Goal: Transaction & Acquisition: Purchase product/service

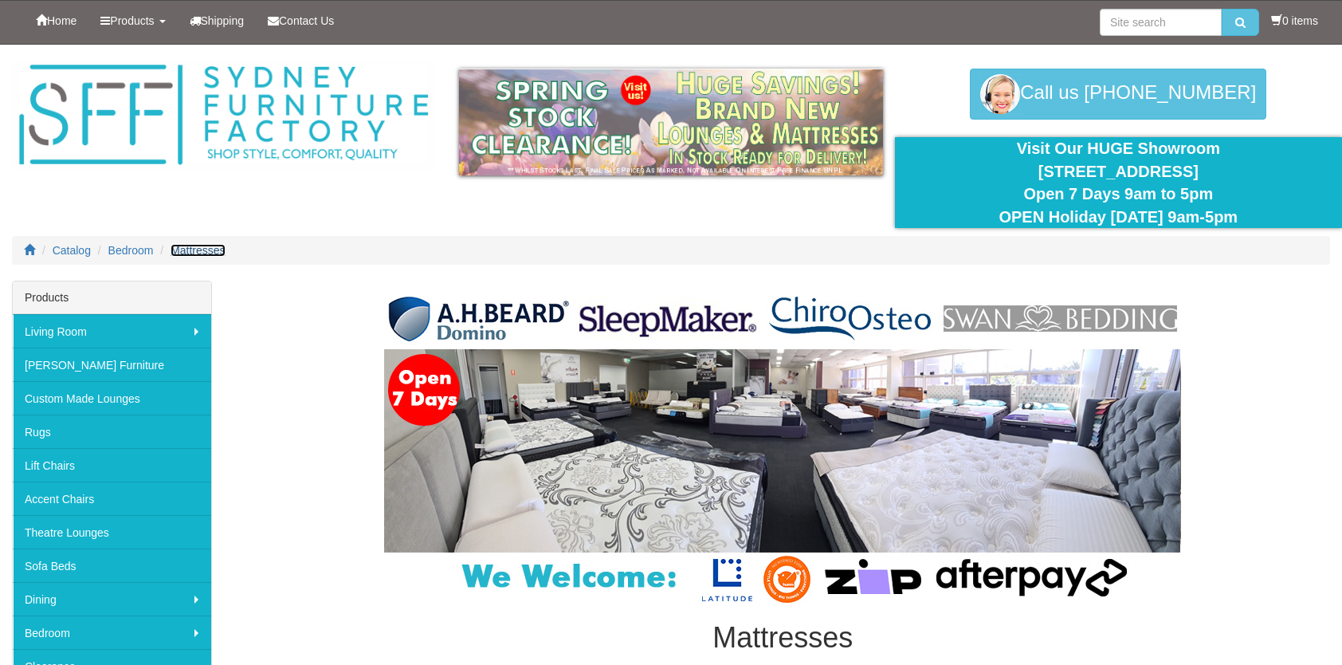
click at [191, 245] on span "Mattresses" at bounding box center [198, 250] width 54 height 13
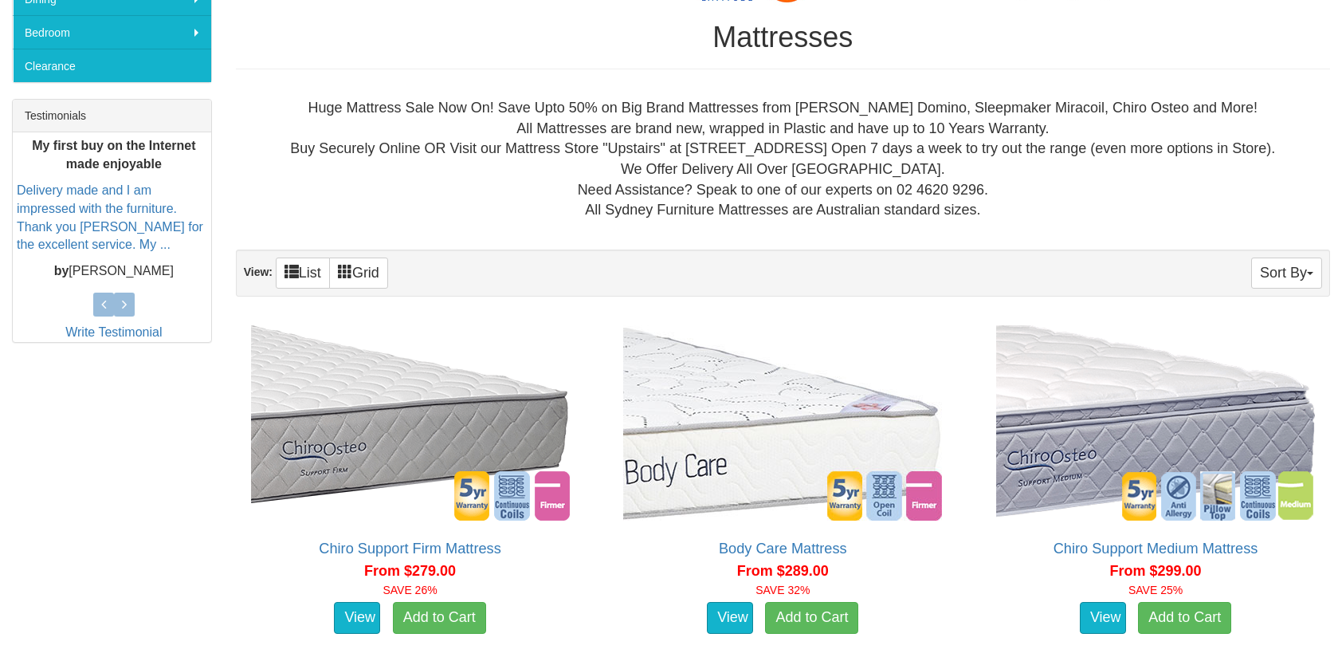
scroll to position [776, 0]
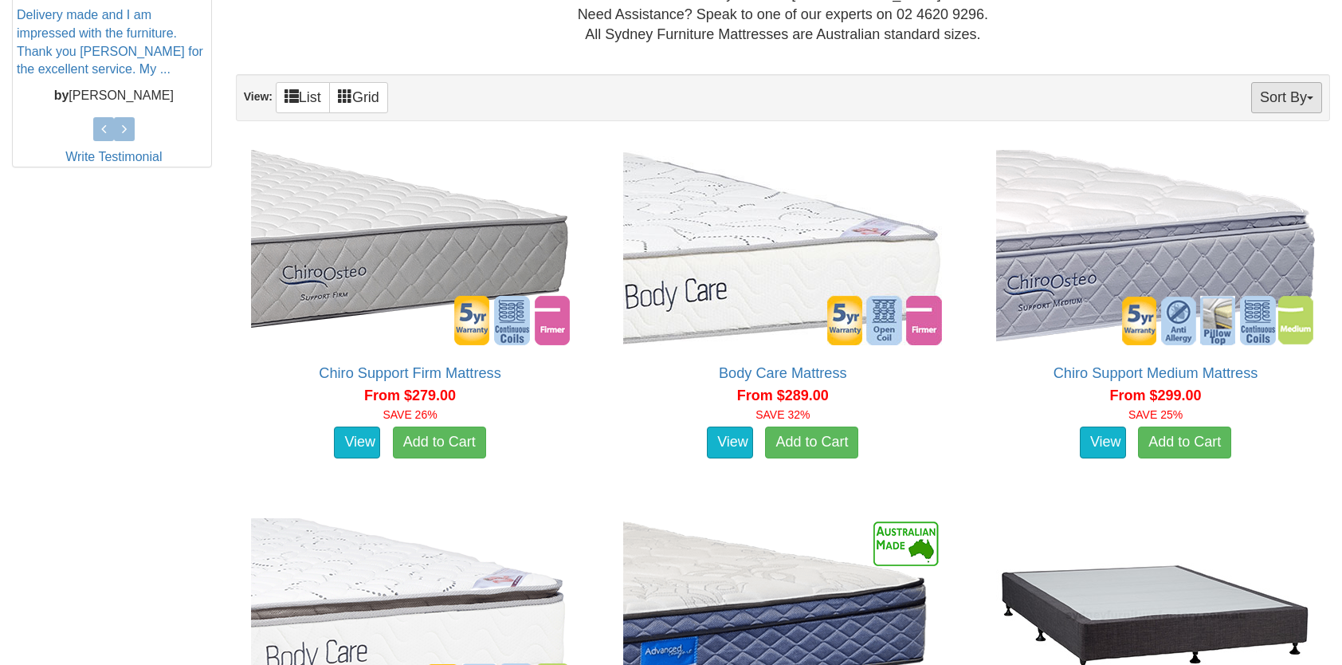
click at [1310, 85] on button "Sort By" at bounding box center [1286, 97] width 71 height 31
click at [1225, 147] on link "Price+" at bounding box center [1259, 150] width 126 height 21
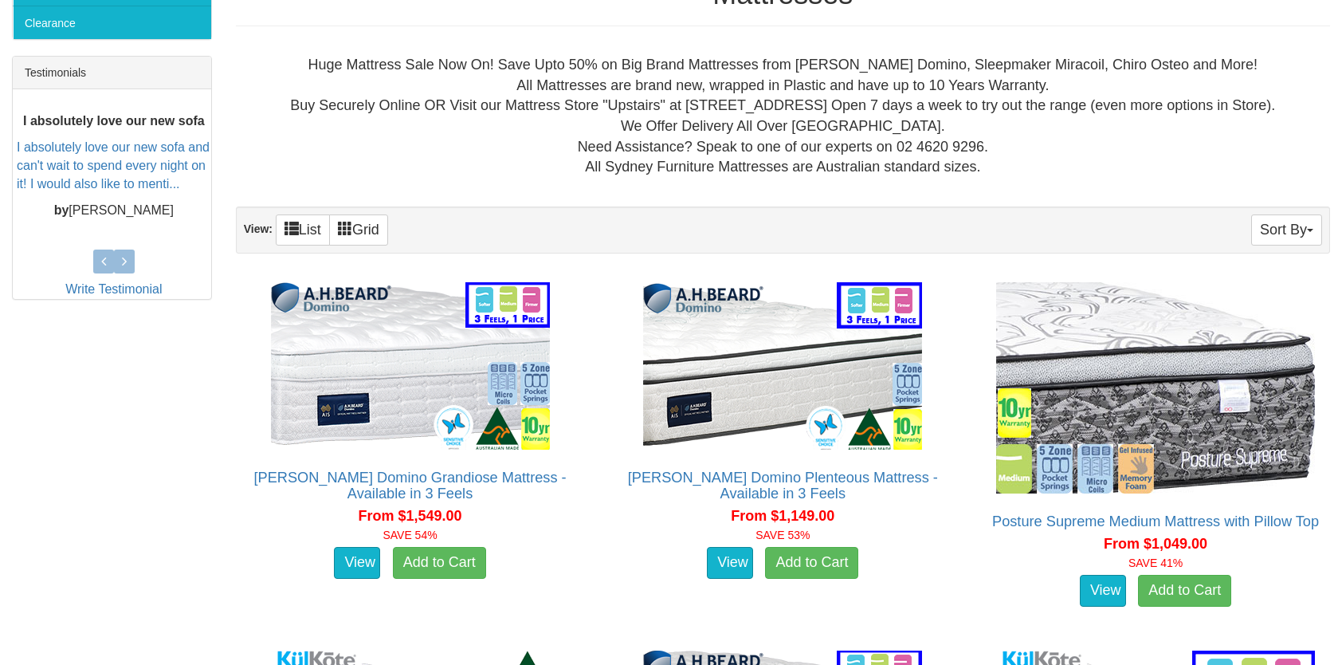
scroll to position [633, 0]
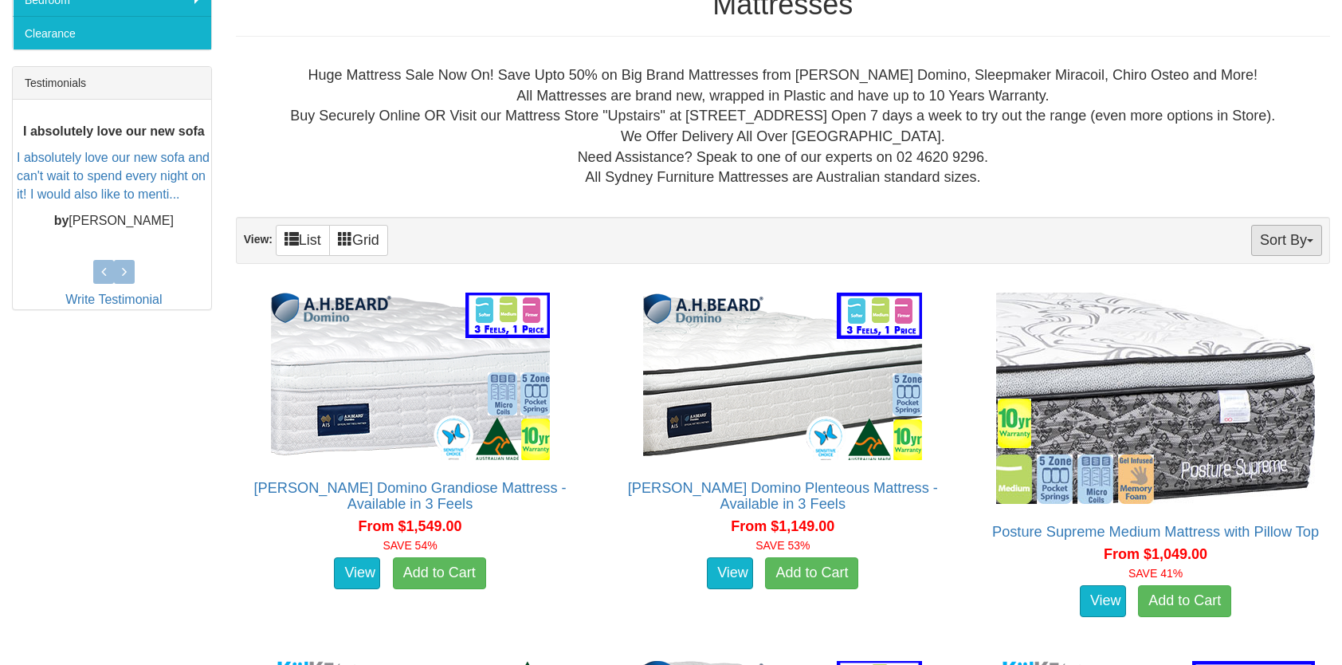
click at [1315, 235] on button "Sort By" at bounding box center [1286, 240] width 71 height 31
click at [1248, 285] on link "Price-" at bounding box center [1259, 293] width 126 height 21
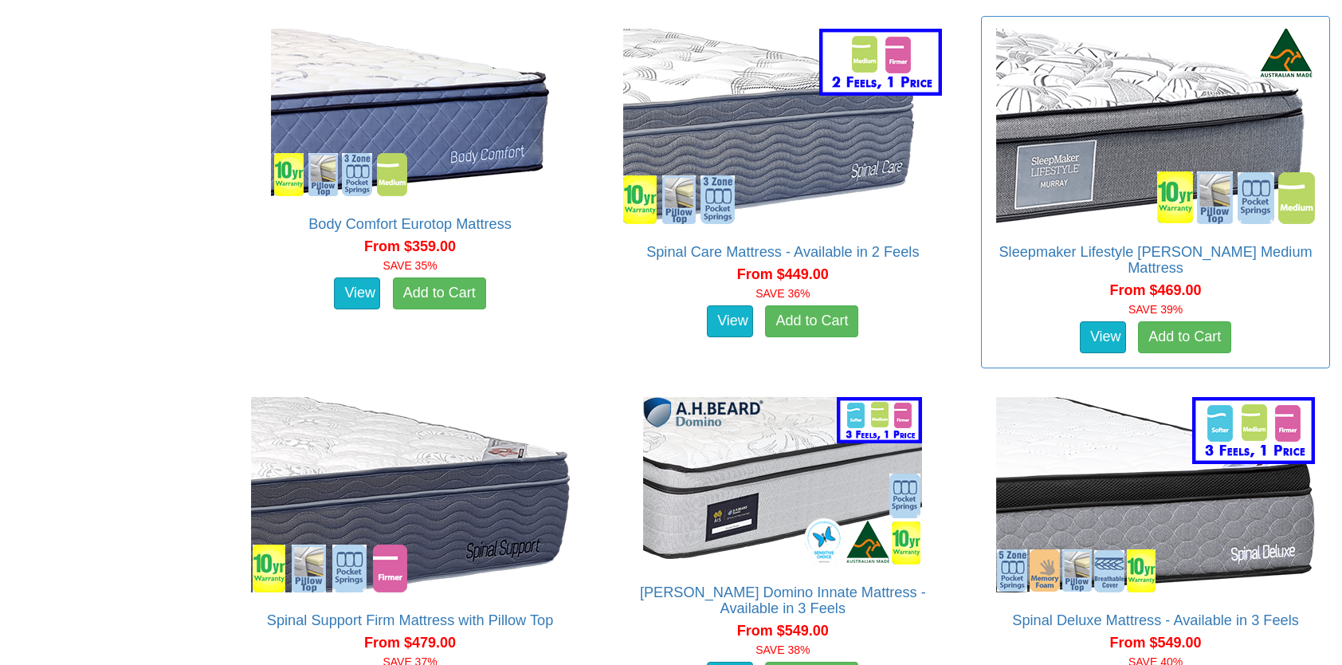
scroll to position [1609, 0]
